Goal: Task Accomplishment & Management: Complete application form

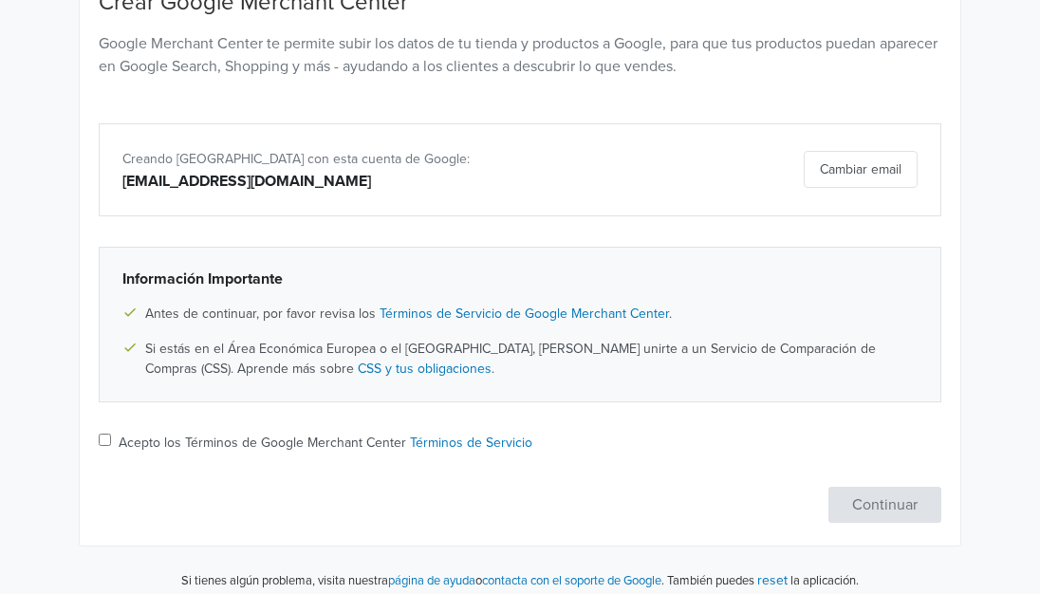
scroll to position [236, 0]
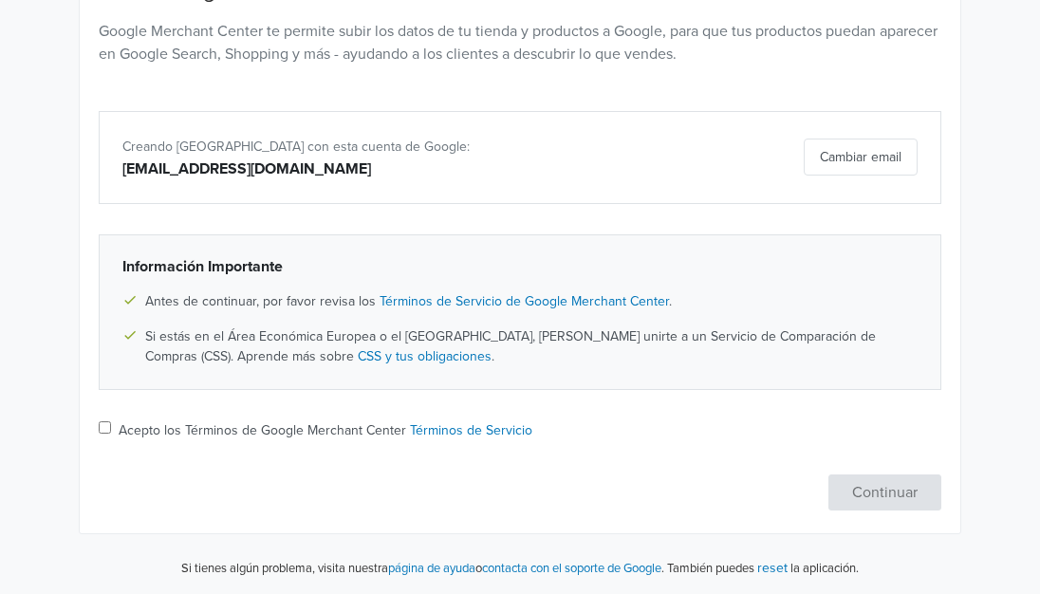
click at [107, 421] on input "Acepto los Términos de Google Merchant Center Términos de Servicio" at bounding box center [105, 427] width 12 height 12
checkbox input "true"
click at [872, 487] on button "Continuar" at bounding box center [884, 492] width 113 height 36
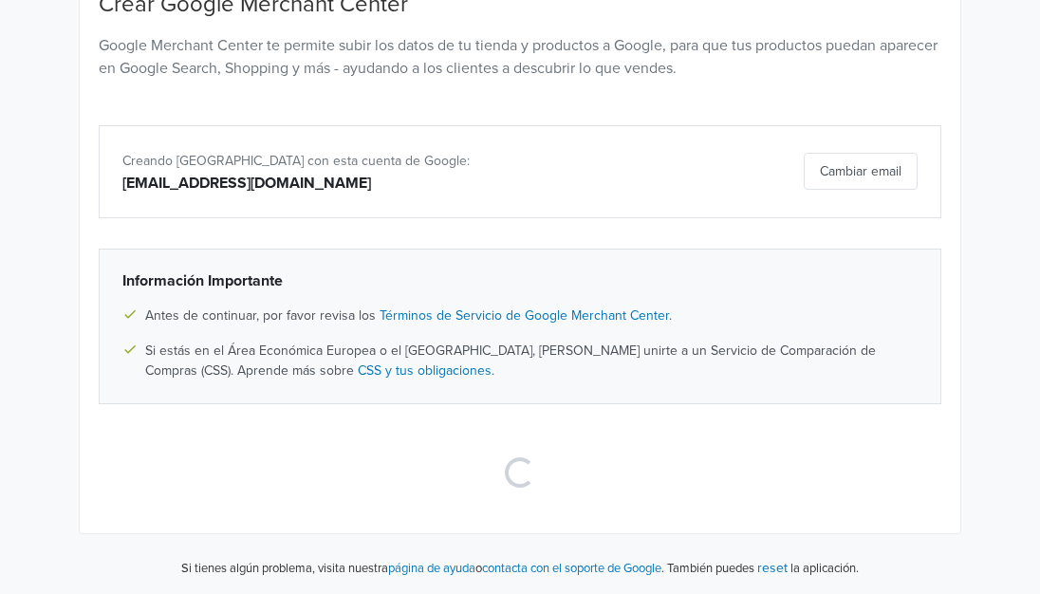
scroll to position [40, 0]
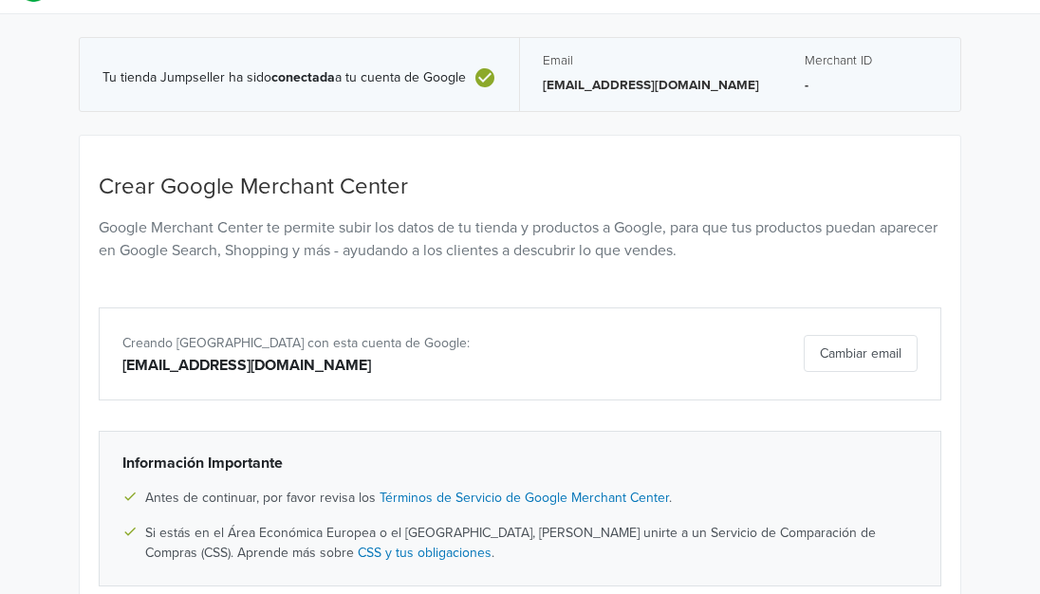
select select "cl"
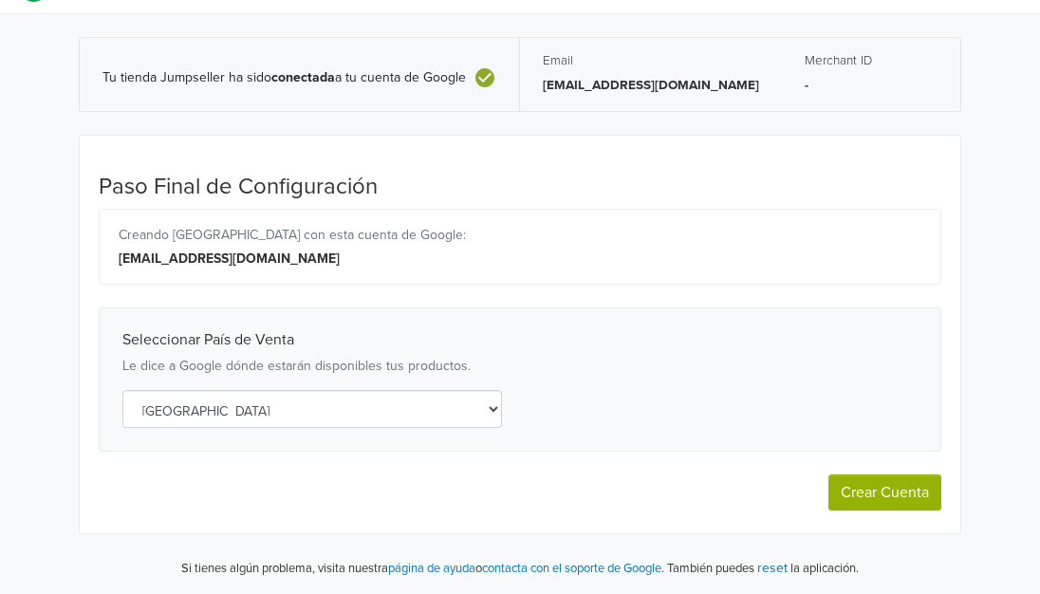
click at [875, 493] on button "Crear Cuenta" at bounding box center [884, 492] width 113 height 36
select select "cl"
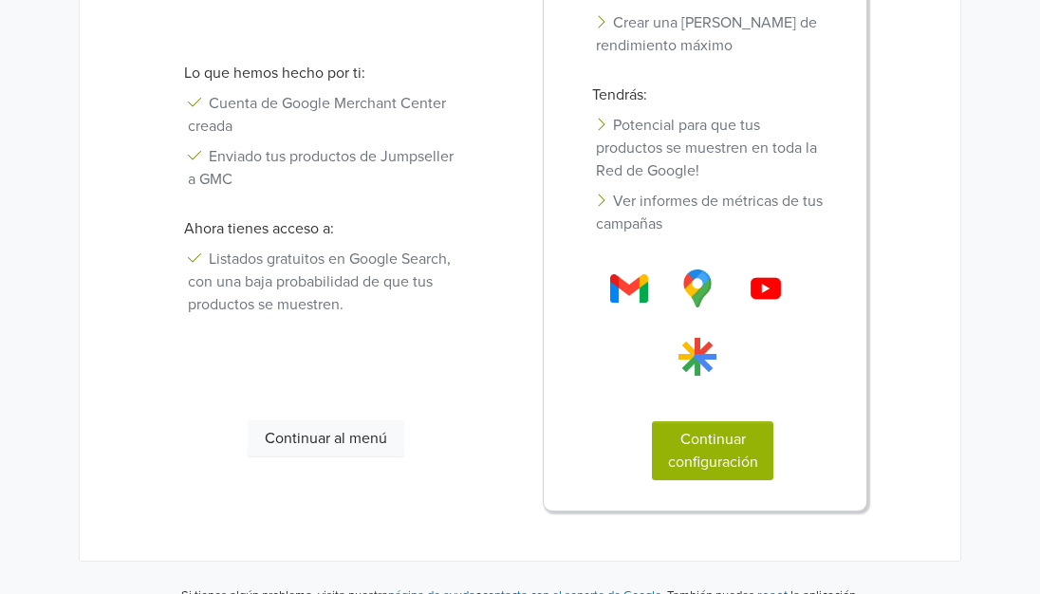
scroll to position [483, 0]
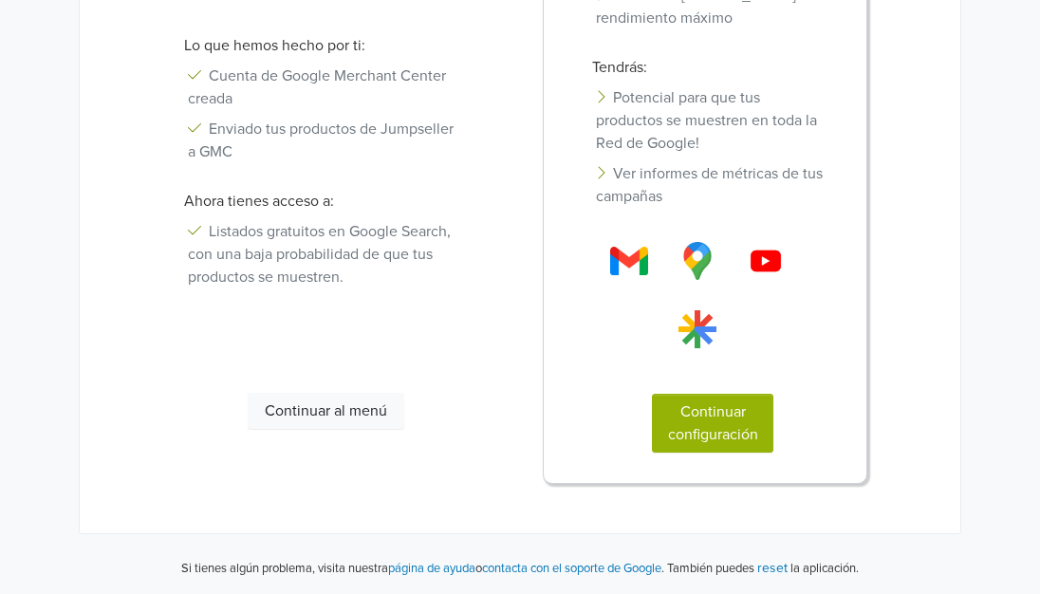
click at [714, 419] on button "Continuar configuración" at bounding box center [712, 423] width 121 height 59
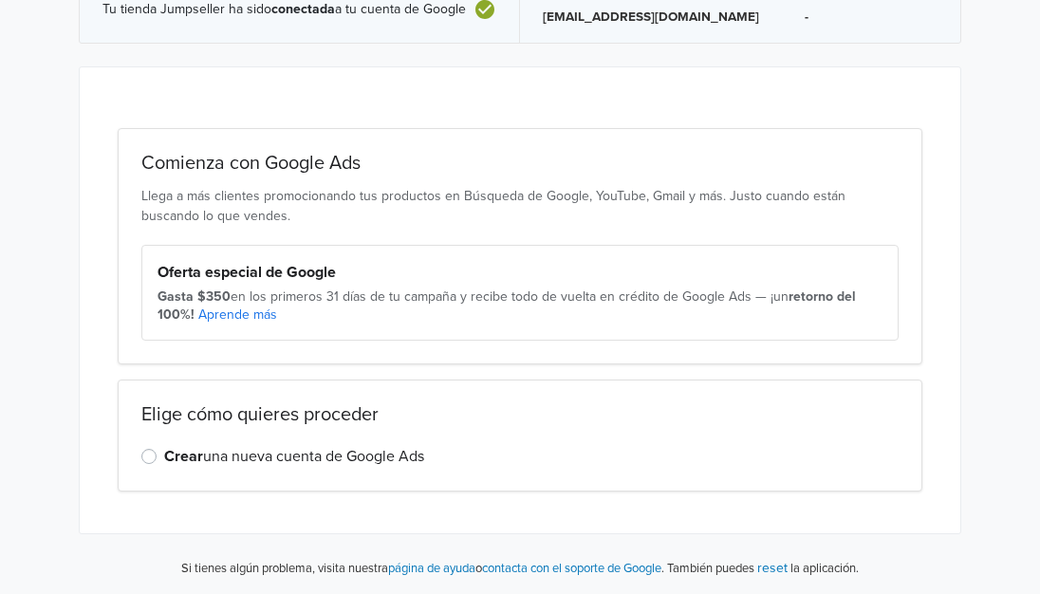
scroll to position [108, 0]
click at [157, 456] on div "Crear una nueva cuenta de Google Ads" at bounding box center [519, 456] width 757 height 23
click at [164, 456] on label "Crear una nueva cuenta de Google Ads" at bounding box center [294, 456] width 260 height 23
click at [0, 0] on input "Crear una nueva cuenta de Google Ads" at bounding box center [0, 0] width 0 height 0
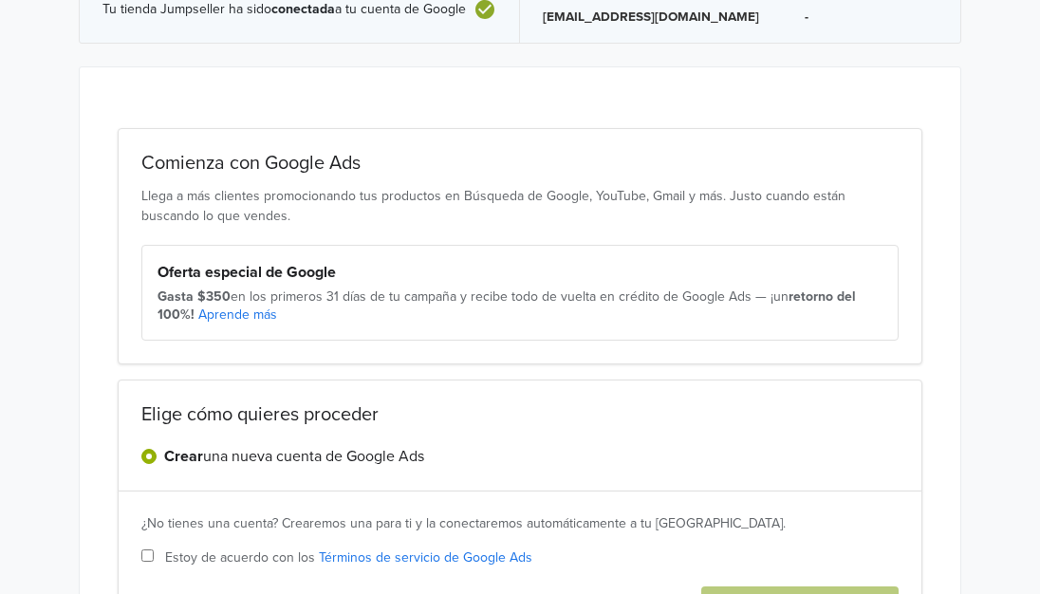
scroll to position [270, 0]
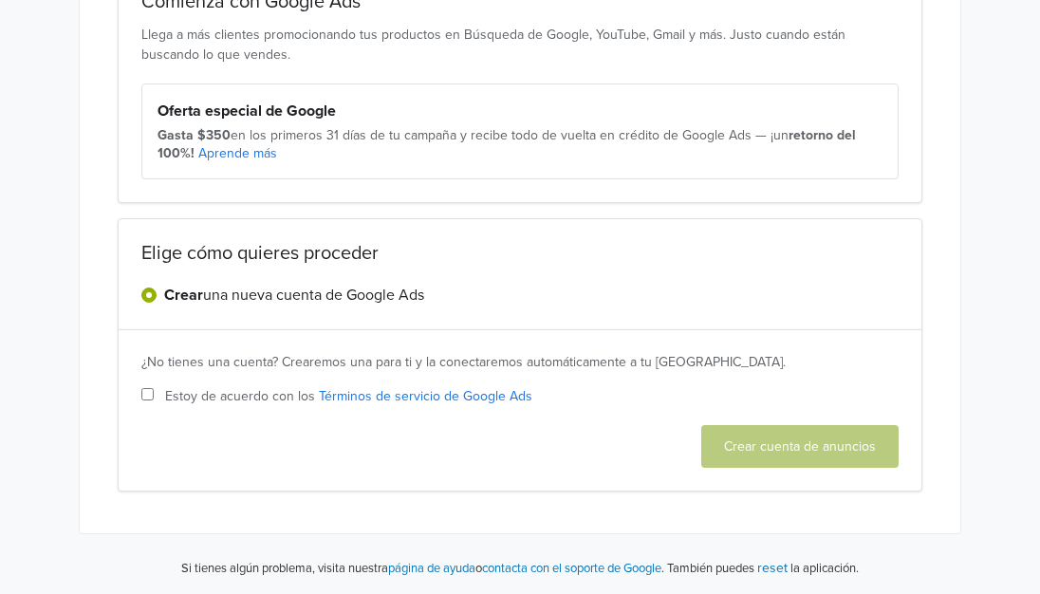
click at [151, 394] on input "Estoy de acuerdo con los Términos de servicio de Google Ads" at bounding box center [147, 394] width 12 height 12
checkbox input "true"
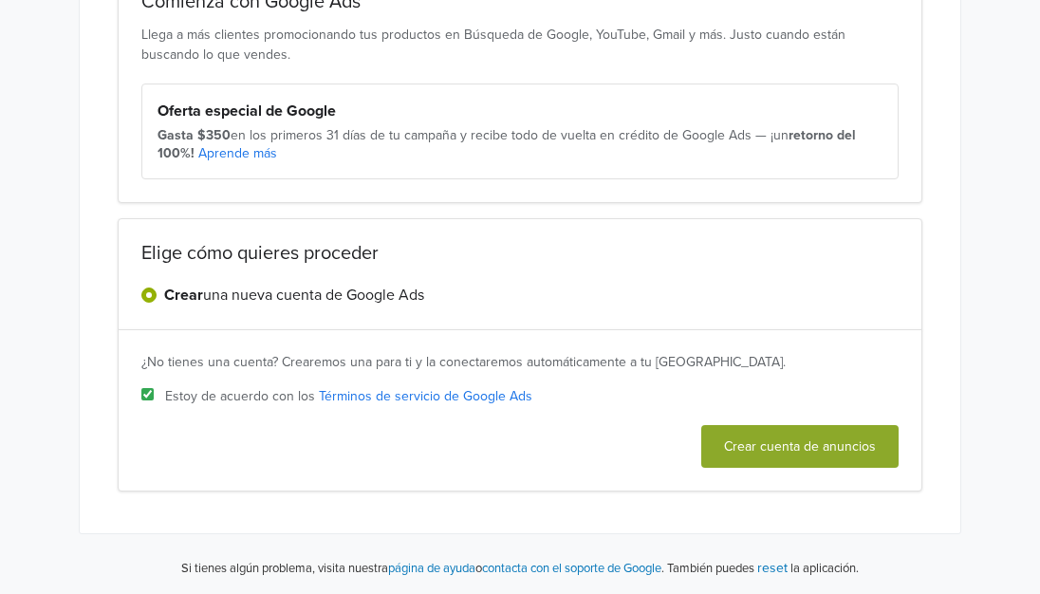
click at [827, 438] on button "Crear cuenta de anuncios" at bounding box center [799, 446] width 197 height 43
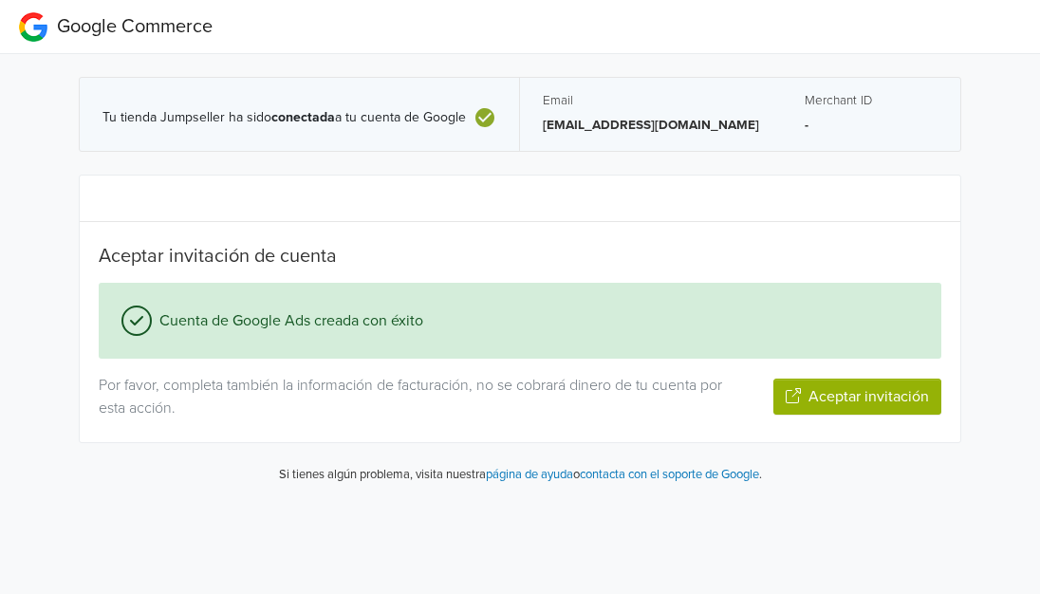
scroll to position [0, 0]
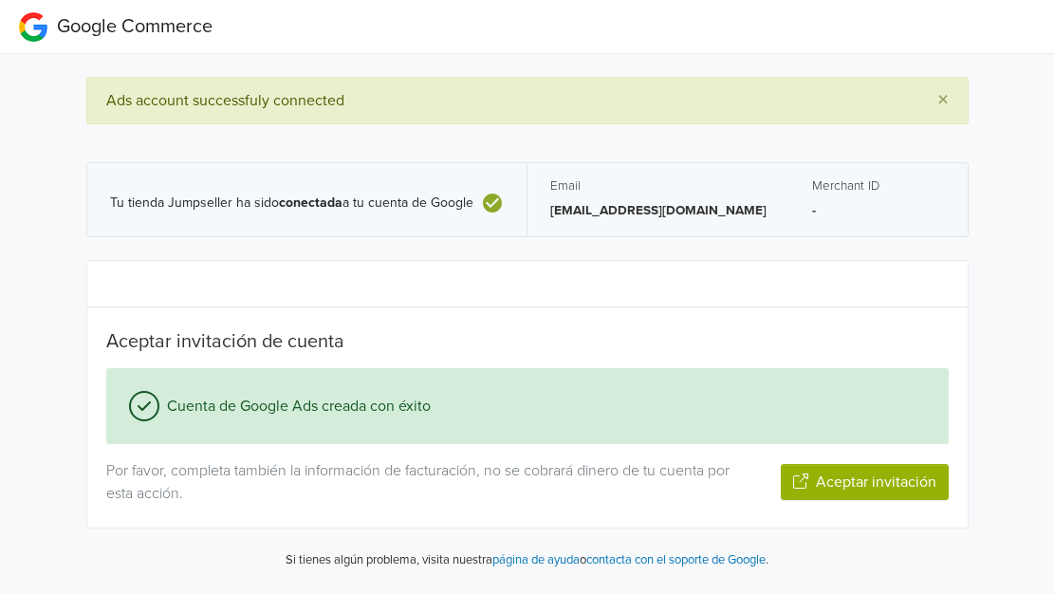
click at [897, 477] on button "Aceptar invitación" at bounding box center [865, 482] width 168 height 36
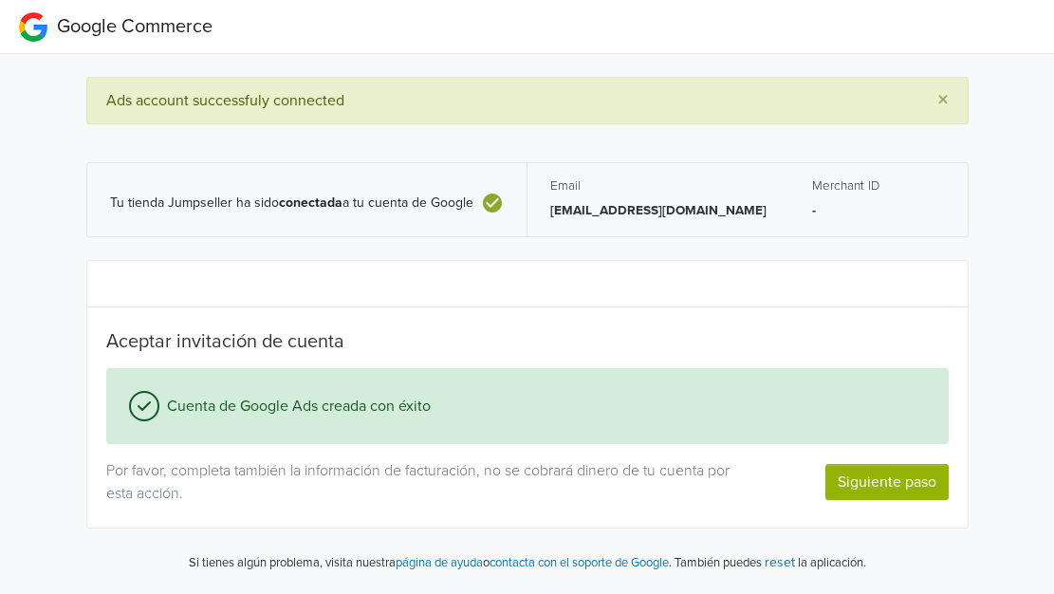
click at [902, 483] on button "Siguiente paso" at bounding box center [887, 482] width 123 height 36
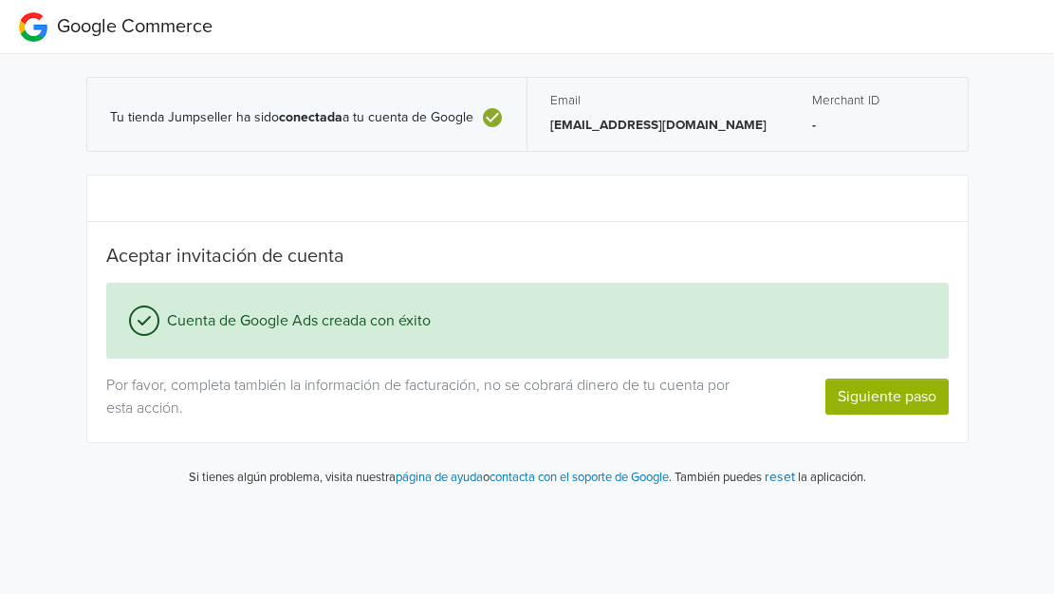
click at [892, 399] on button "Siguiente paso" at bounding box center [887, 397] width 123 height 36
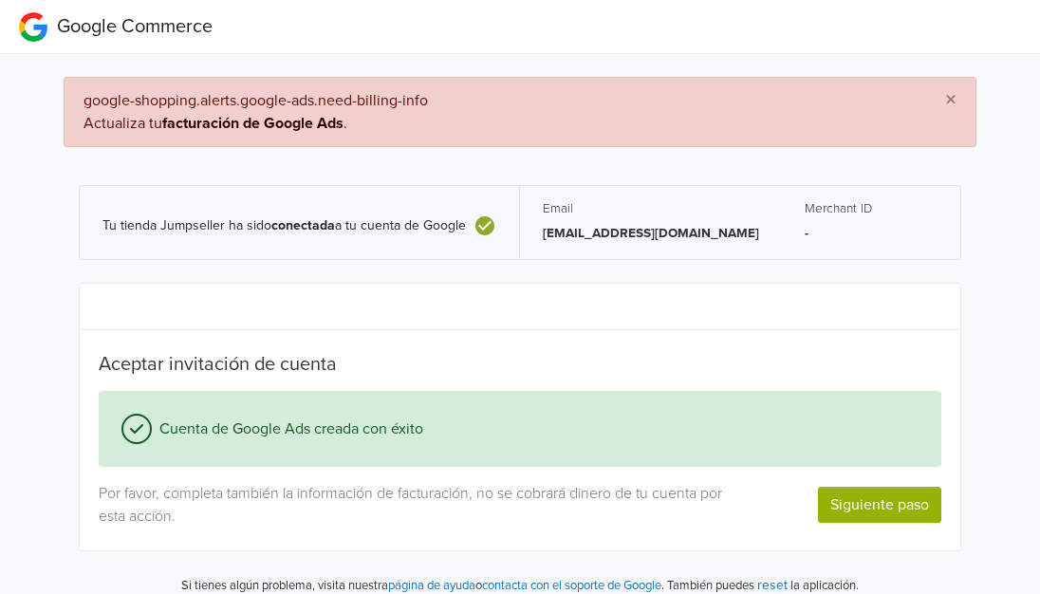
click at [872, 504] on button "Siguiente paso" at bounding box center [879, 505] width 123 height 36
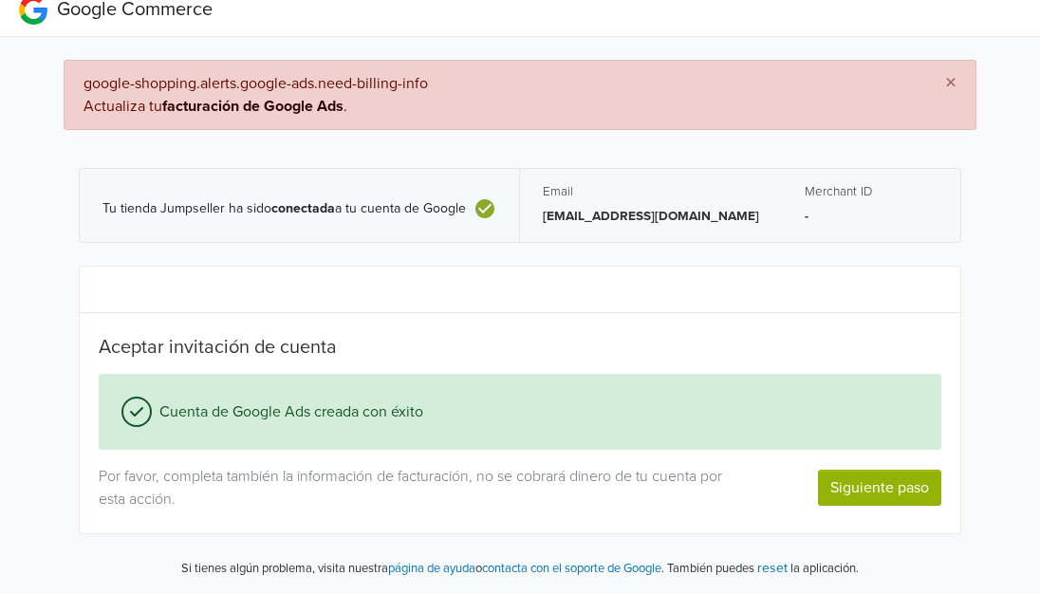
click at [896, 482] on button "Siguiente paso" at bounding box center [879, 488] width 123 height 36
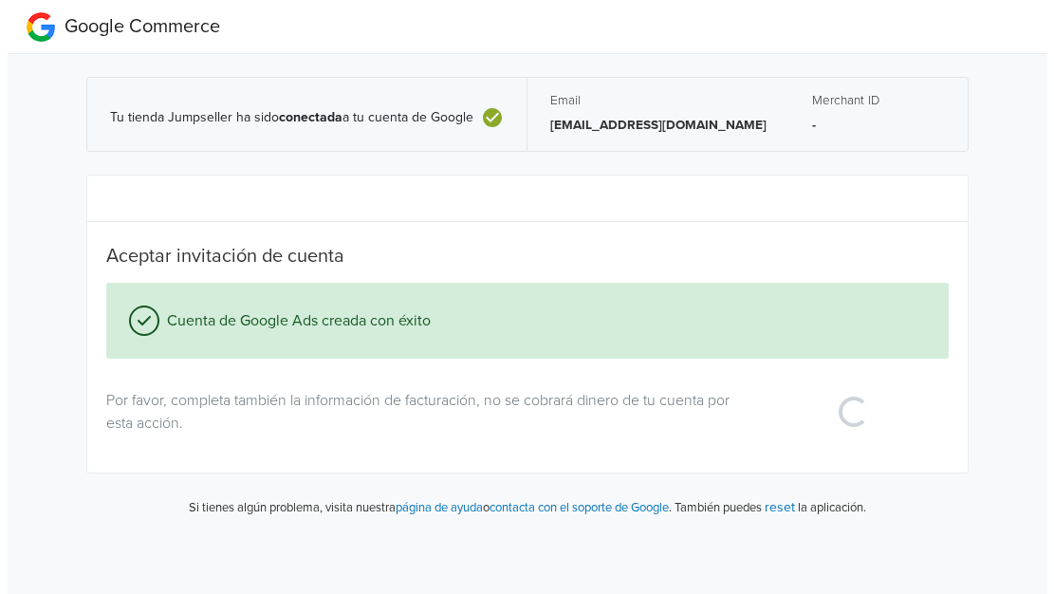
scroll to position [0, 0]
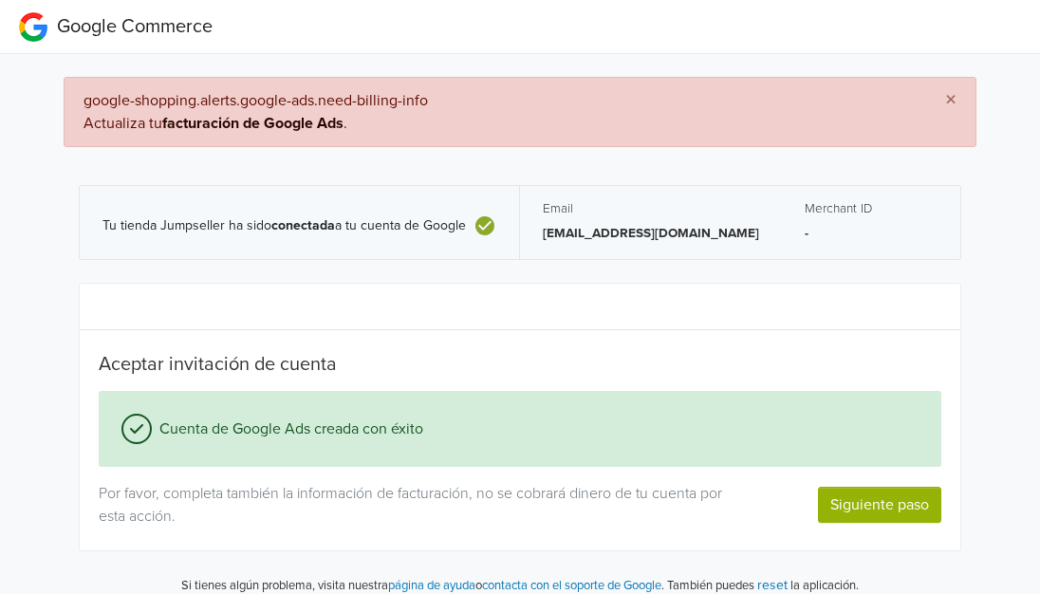
click at [273, 126] on link "facturación de Google Ads" at bounding box center [252, 123] width 181 height 19
click at [956, 100] on span "×" at bounding box center [950, 100] width 11 height 28
